Goal: Check status: Check status

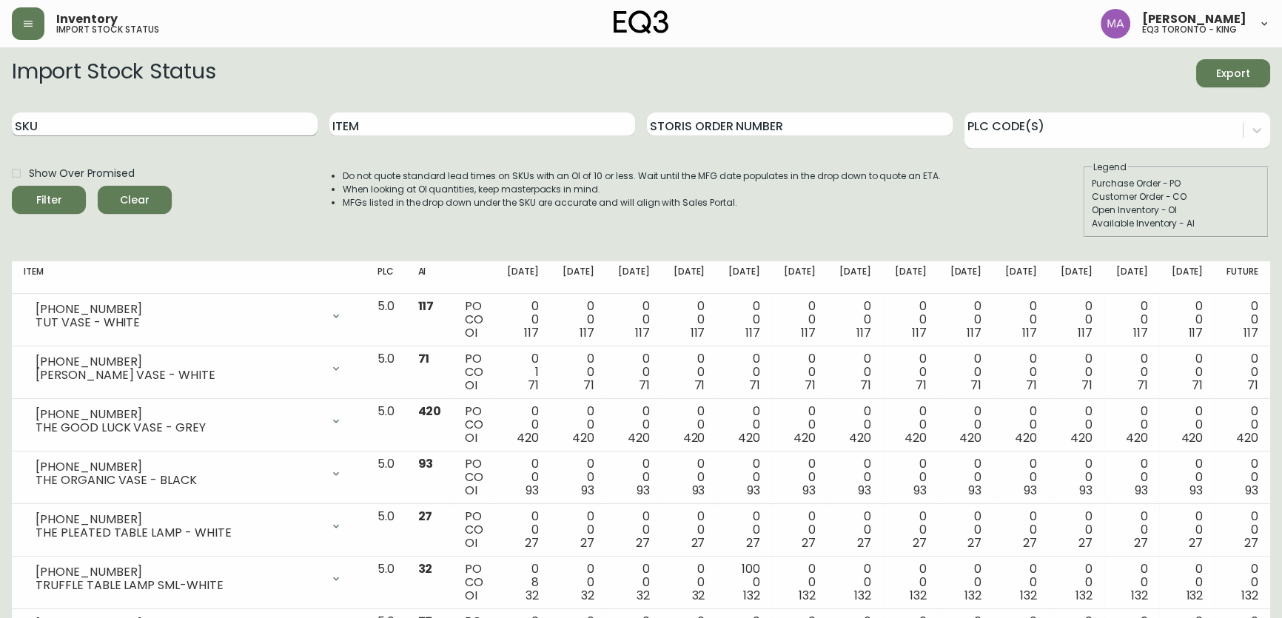
click at [57, 127] on input "SKU" at bounding box center [165, 125] width 306 height 24
paste input "[PHONE_NUMBER]"
type input "[PHONE_NUMBER]"
click at [67, 126] on input "[PHONE_NUMBER]" at bounding box center [165, 125] width 306 height 24
click at [78, 123] on input "[PHONE_NUMBER]" at bounding box center [165, 125] width 306 height 24
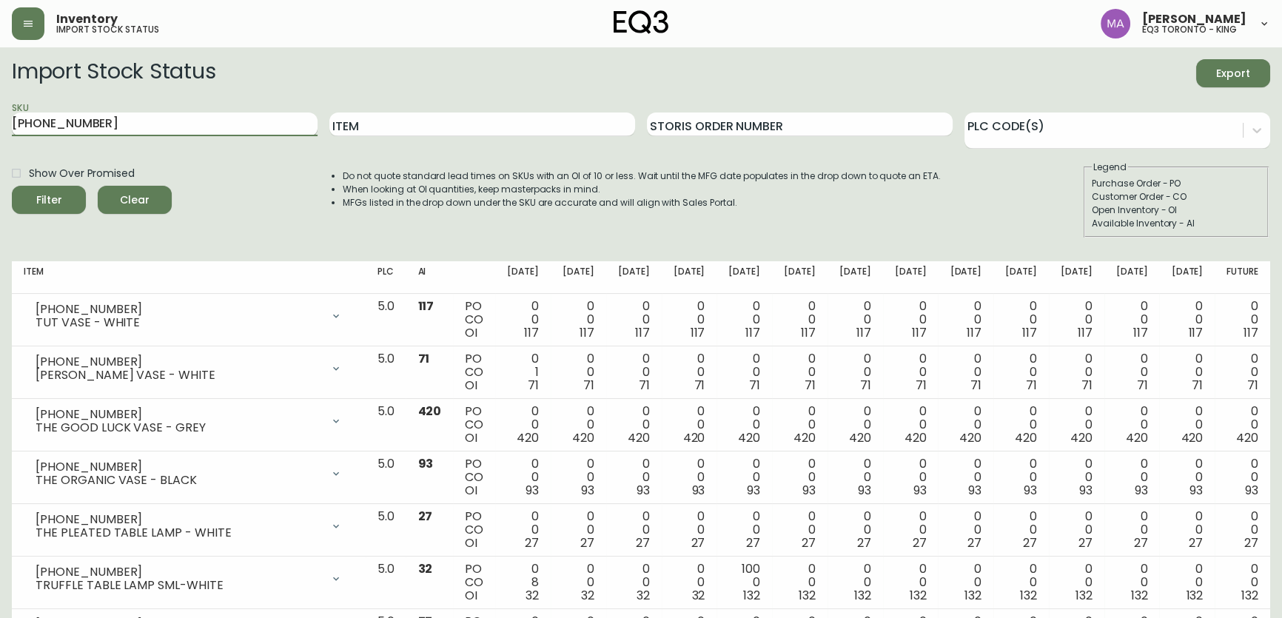
click at [12, 186] on button "Filter" at bounding box center [49, 200] width 74 height 28
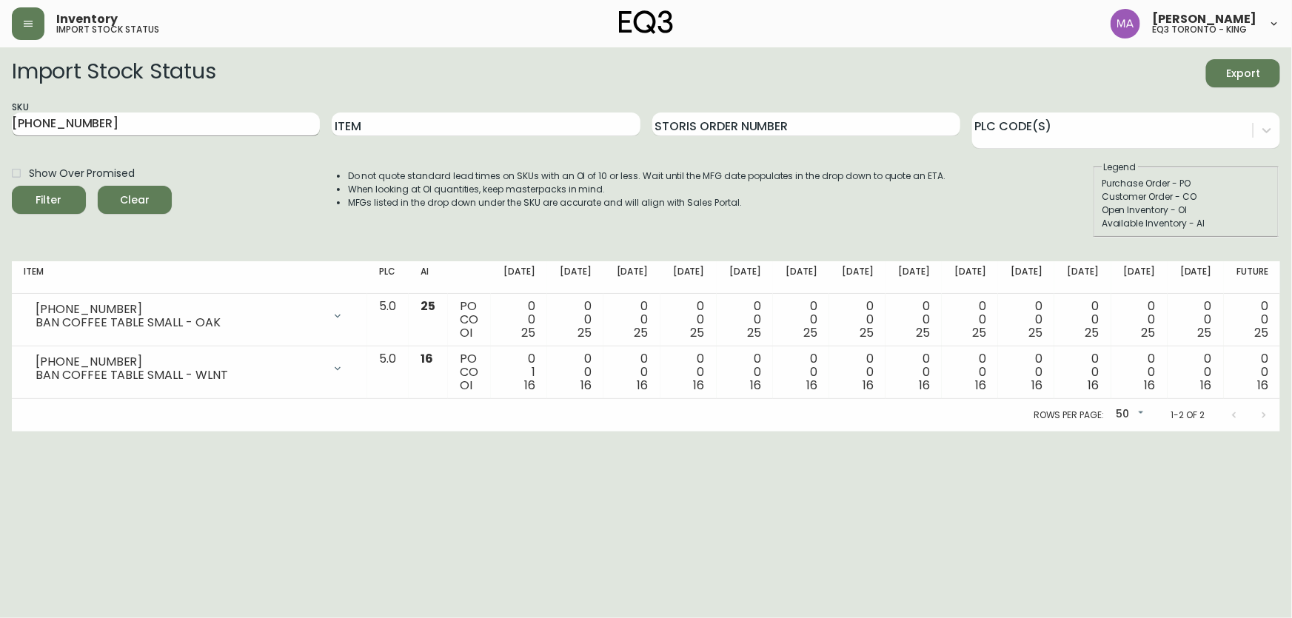
drag, startPoint x: 141, startPoint y: 111, endPoint x: 69, endPoint y: 118, distance: 72.1
click at [69, 118] on div "SKU [PHONE_NUMBER]" at bounding box center [166, 125] width 308 height 48
drag, startPoint x: 90, startPoint y: 129, endPoint x: 0, endPoint y: 135, distance: 90.6
click at [0, 135] on main "Import Stock Status Export SKU [PHONE_NUMBER] Item Storis Order Number PLC Code…" at bounding box center [646, 239] width 1292 height 384
paste input "[PHONE_NUMBER]"
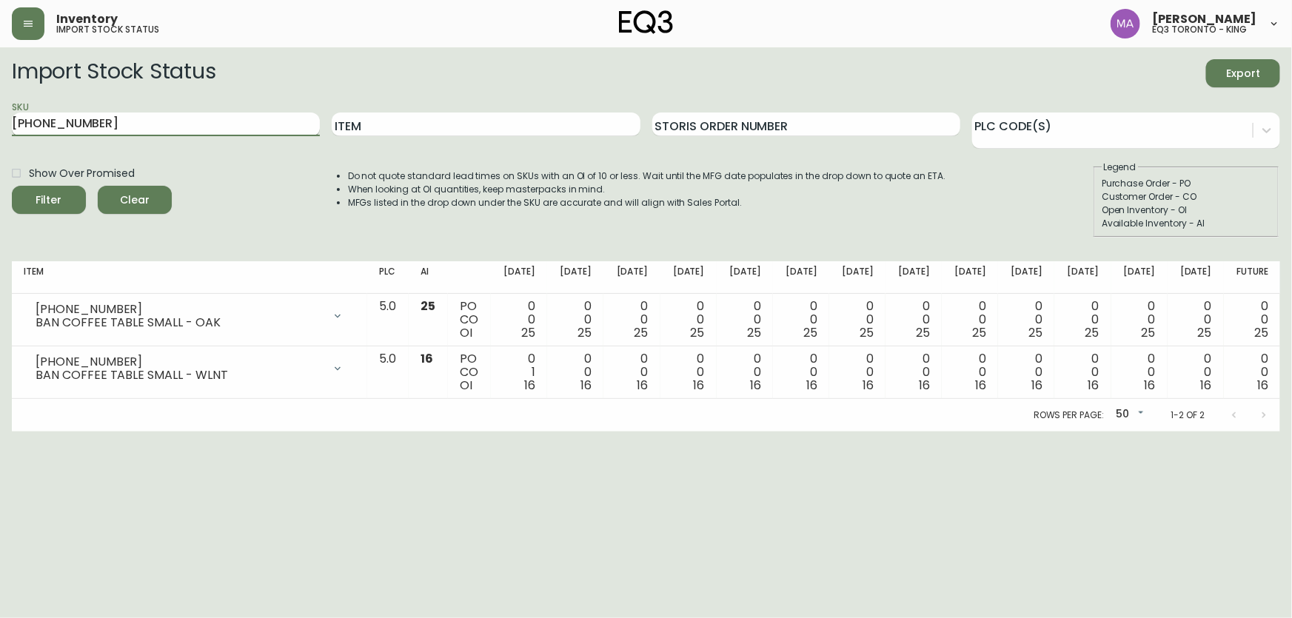
type input "[PHONE_NUMBER]"
click at [12, 186] on button "Filter" at bounding box center [49, 200] width 74 height 28
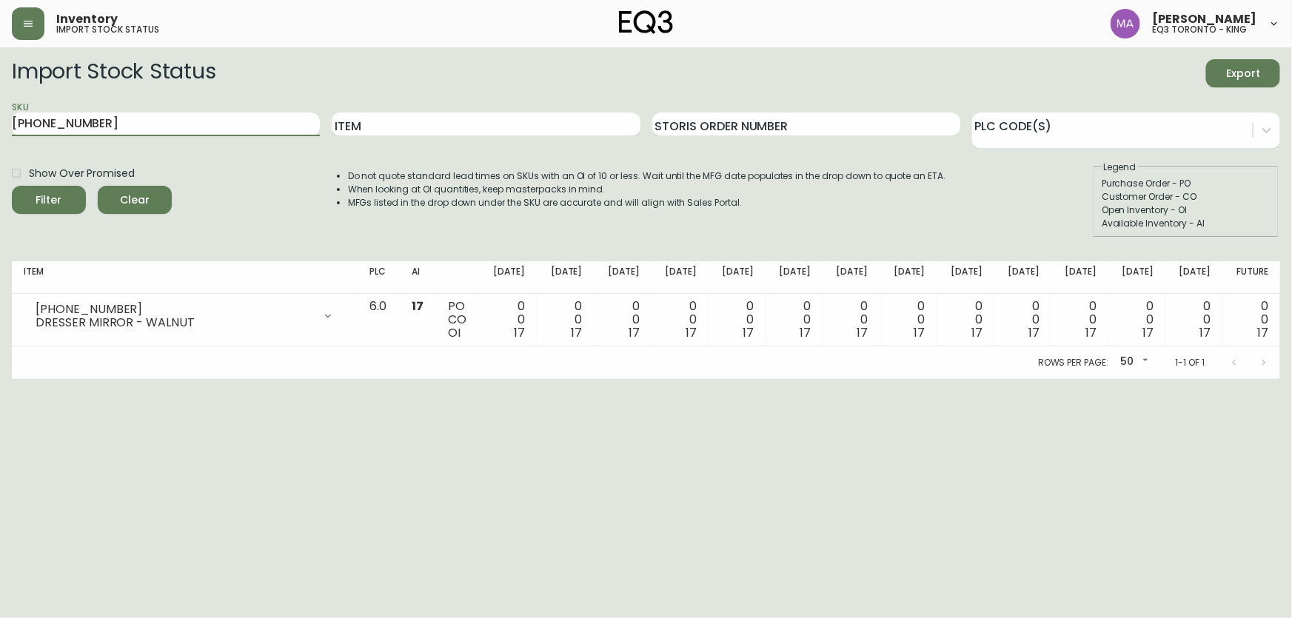
drag, startPoint x: 104, startPoint y: 120, endPoint x: 1, endPoint y: 125, distance: 103.0
click at [1, 125] on main "Import Stock Status Export SKU [PHONE_NUMBER] Item Storis Order Number PLC Code…" at bounding box center [646, 213] width 1292 height 332
paste input "[PHONE_NUMBER]"
type input "[PHONE_NUMBER]"
click at [12, 186] on button "Filter" at bounding box center [49, 200] width 74 height 28
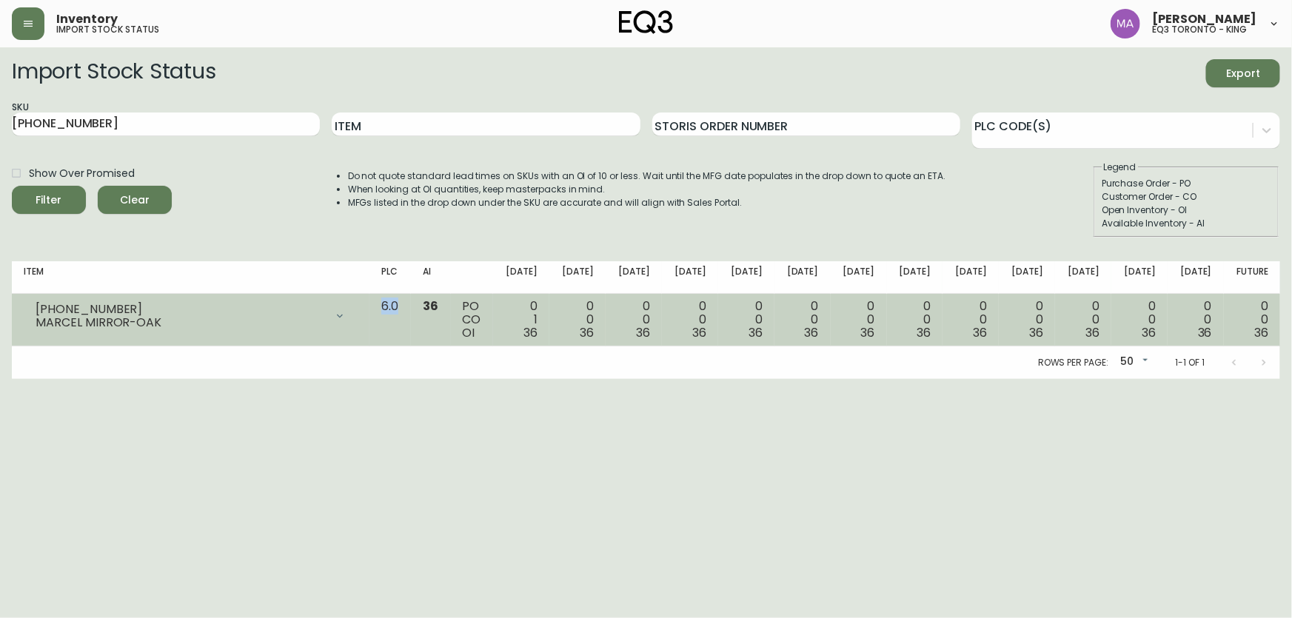
drag, startPoint x: 432, startPoint y: 305, endPoint x: 413, endPoint y: 306, distance: 18.5
click at [411, 306] on td "6.0" at bounding box center [389, 320] width 41 height 53
click at [411, 321] on td "6.0" at bounding box center [389, 320] width 41 height 53
drag, startPoint x: 441, startPoint y: 307, endPoint x: 412, endPoint y: 304, distance: 28.3
click at [411, 304] on td "6.0" at bounding box center [389, 320] width 41 height 53
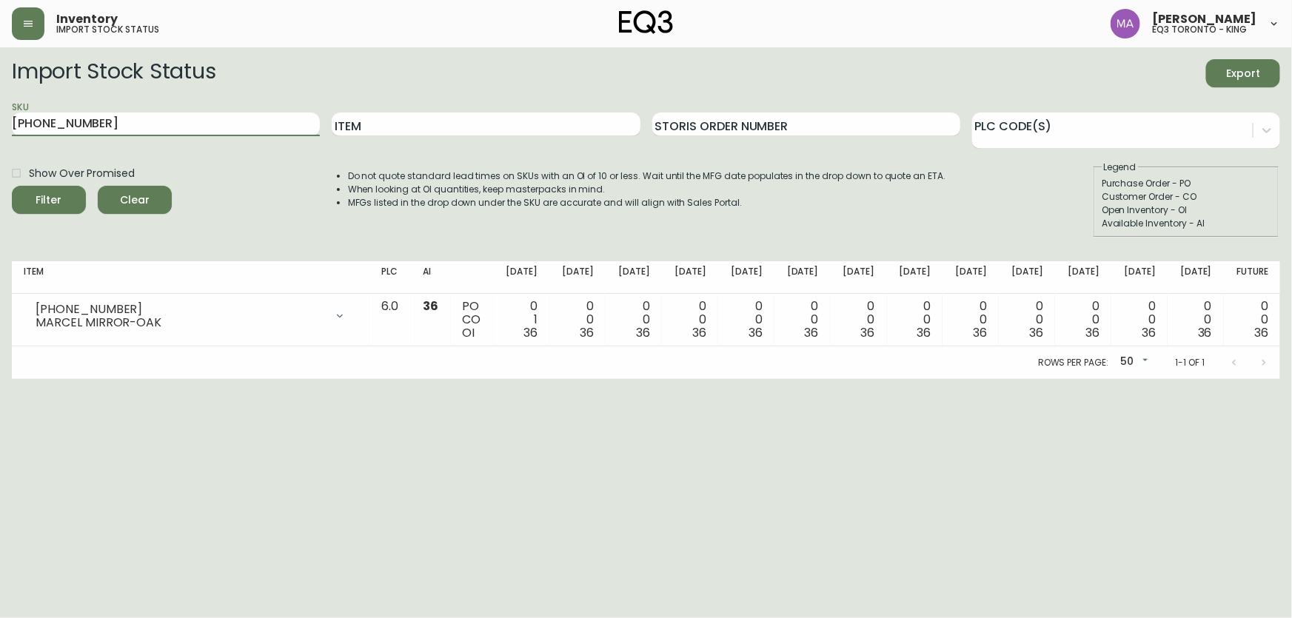
drag, startPoint x: 89, startPoint y: 123, endPoint x: 0, endPoint y: 141, distance: 90.8
click at [0, 141] on main "Import Stock Status Export SKU [PHONE_NUMBER] Item Storis Order Number PLC Code…" at bounding box center [646, 213] width 1292 height 332
paste input "[PHONE_NUMBER]"
type input "[PHONE_NUMBER]"
click at [12, 186] on button "Filter" at bounding box center [49, 200] width 74 height 28
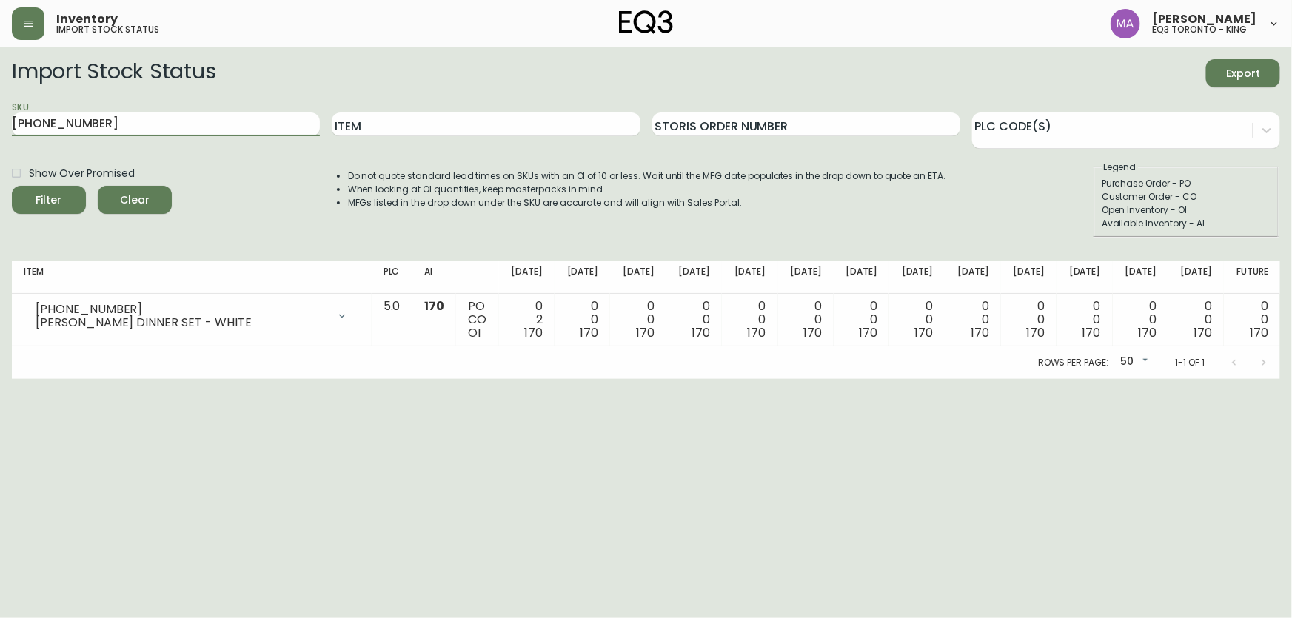
drag, startPoint x: 104, startPoint y: 118, endPoint x: 0, endPoint y: 114, distance: 103.7
click at [0, 114] on main "Import Stock Status Export SKU [PHONE_NUMBER] Item Storis Order Number PLC Code…" at bounding box center [646, 213] width 1292 height 332
